Goal: Task Accomplishment & Management: Use online tool/utility

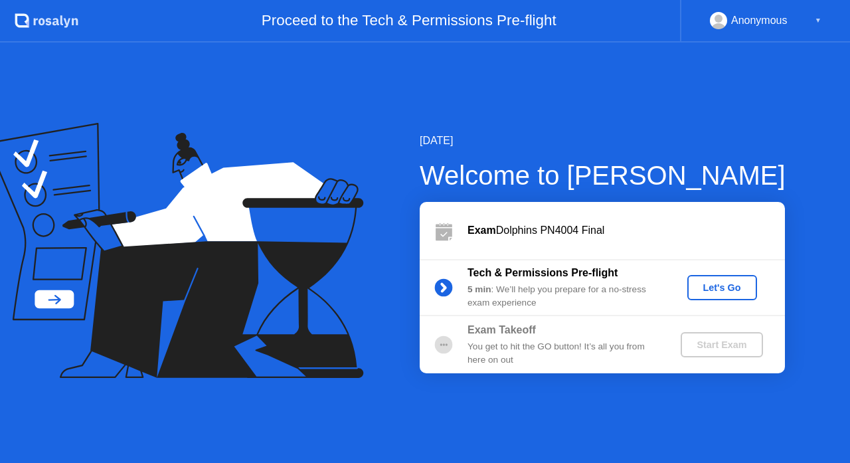
click at [711, 291] on div "Let's Go" at bounding box center [722, 287] width 59 height 11
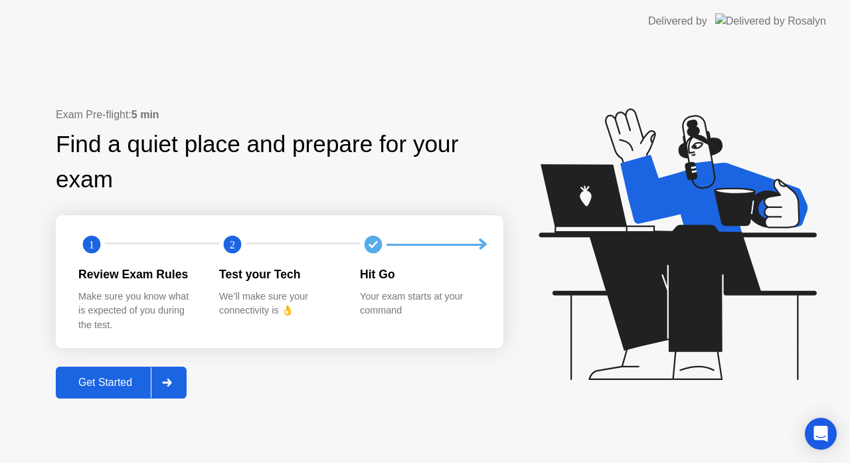
click at [83, 388] on div "Get Started" at bounding box center [105, 383] width 91 height 12
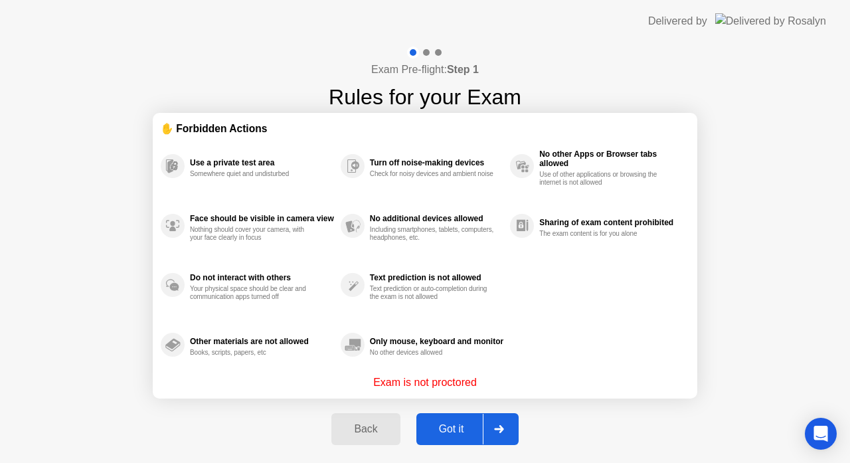
click at [458, 424] on div "Got it" at bounding box center [451, 429] width 62 height 12
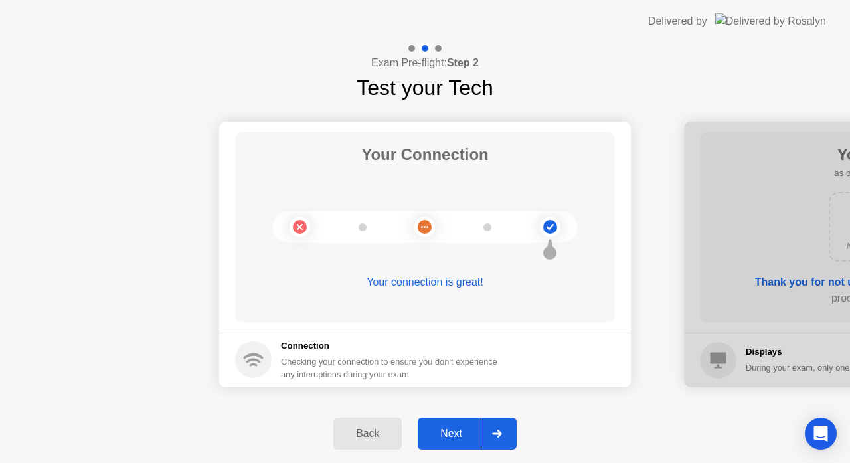
click at [458, 424] on button "Next" at bounding box center [467, 434] width 99 height 32
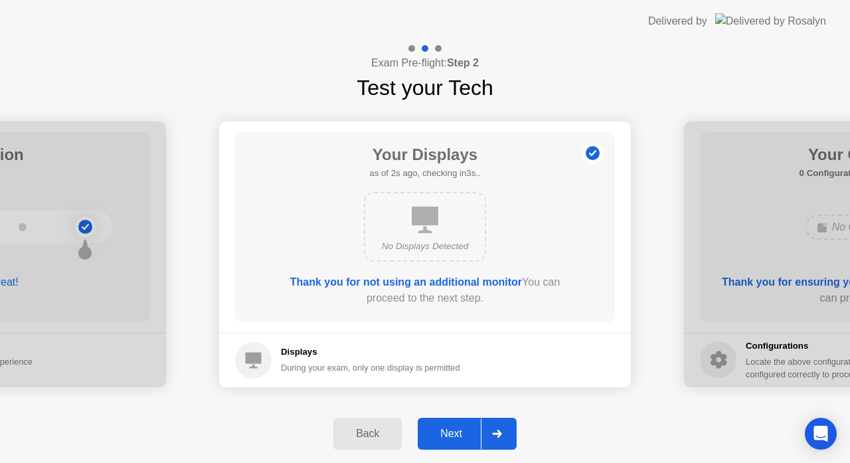
click at [458, 424] on button "Next" at bounding box center [467, 434] width 99 height 32
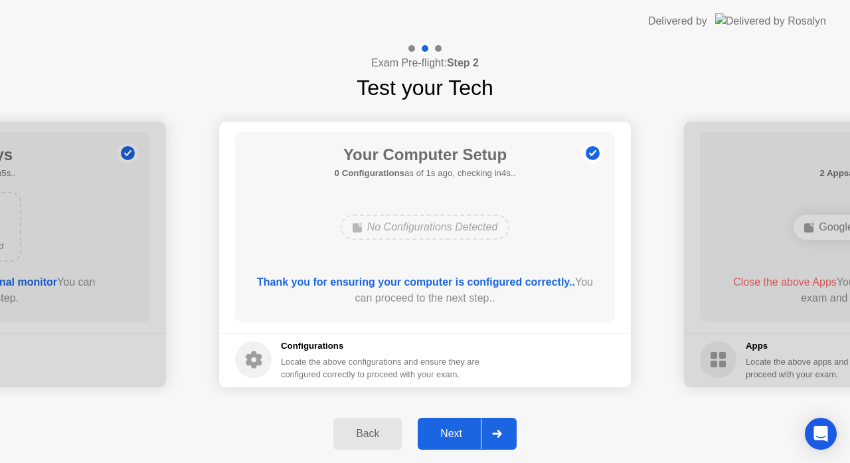
click at [458, 424] on button "Next" at bounding box center [467, 434] width 99 height 32
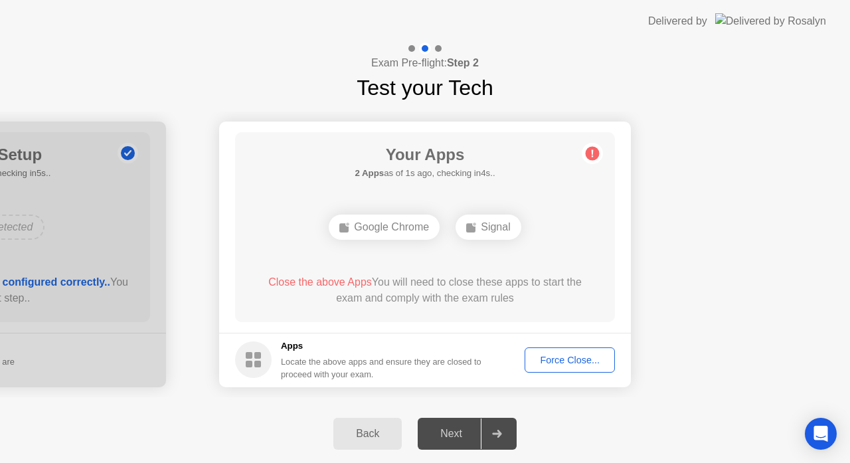
click at [556, 355] on div "Force Close..." at bounding box center [569, 360] width 81 height 11
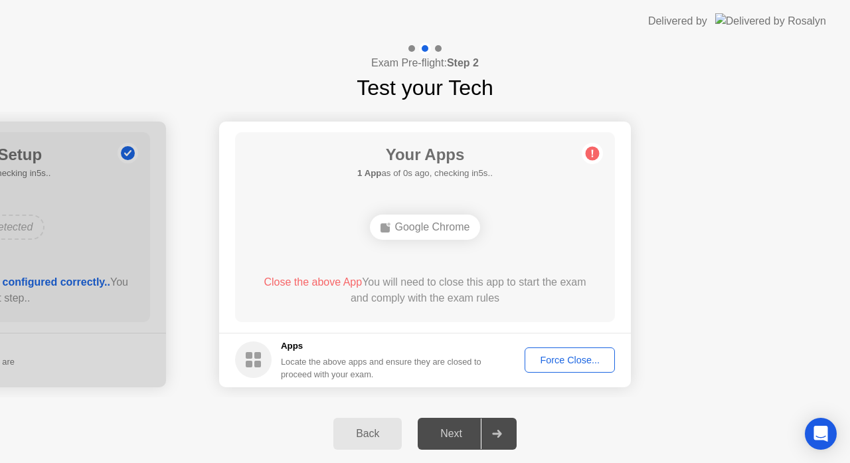
click at [545, 360] on div "Force Close..." at bounding box center [569, 360] width 81 height 11
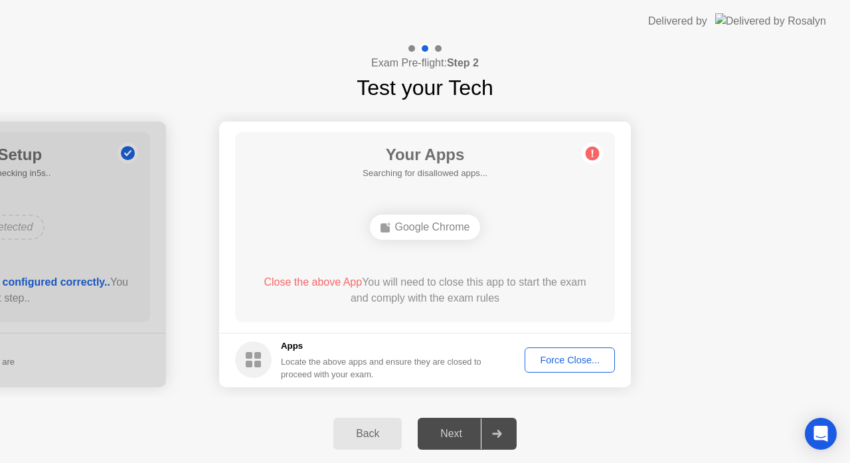
click at [548, 365] on div "Force Close..." at bounding box center [569, 360] width 81 height 11
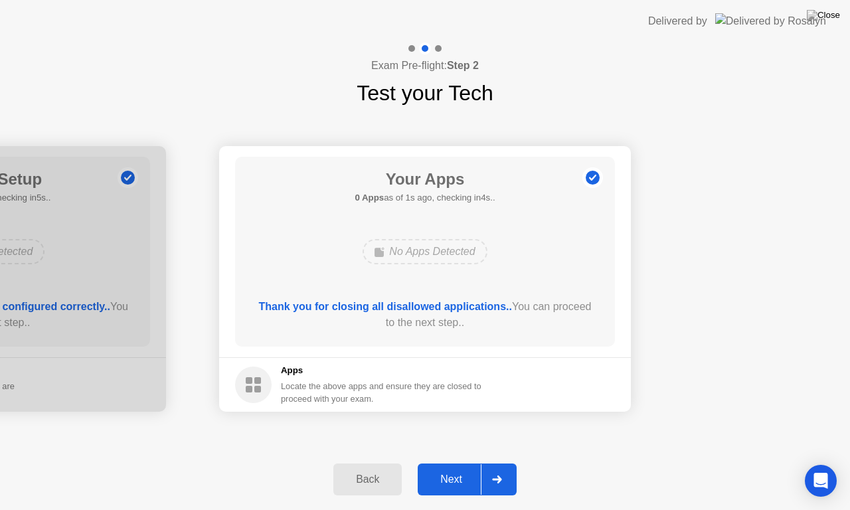
click at [449, 462] on div "Next" at bounding box center [451, 479] width 59 height 12
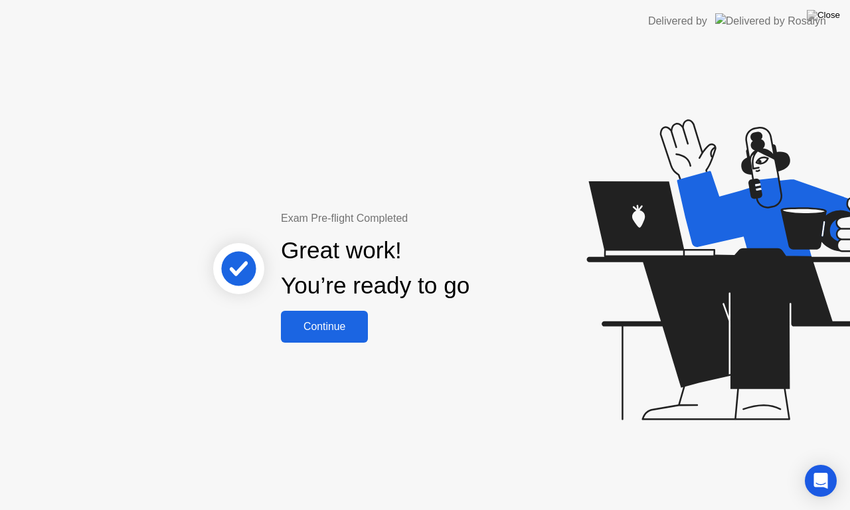
click at [305, 316] on button "Continue" at bounding box center [324, 327] width 87 height 32
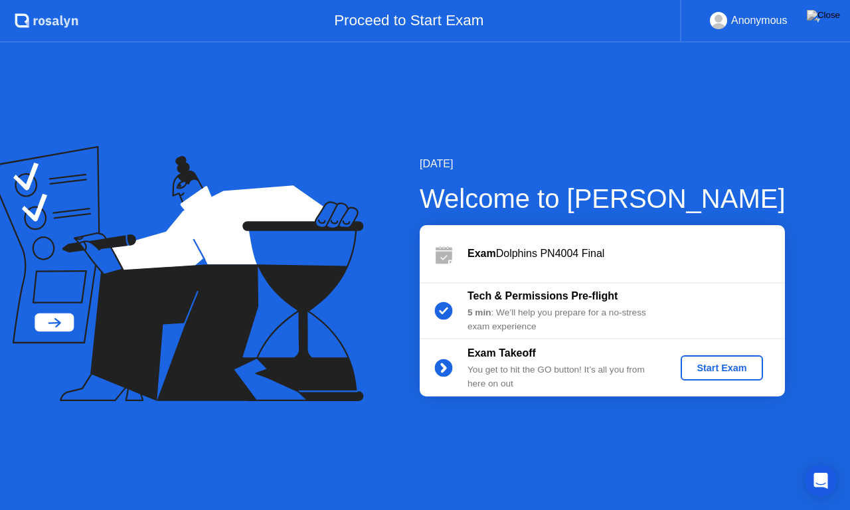
click at [702, 363] on div "Start Exam" at bounding box center [721, 368] width 71 height 11
